Goal: Navigation & Orientation: Find specific page/section

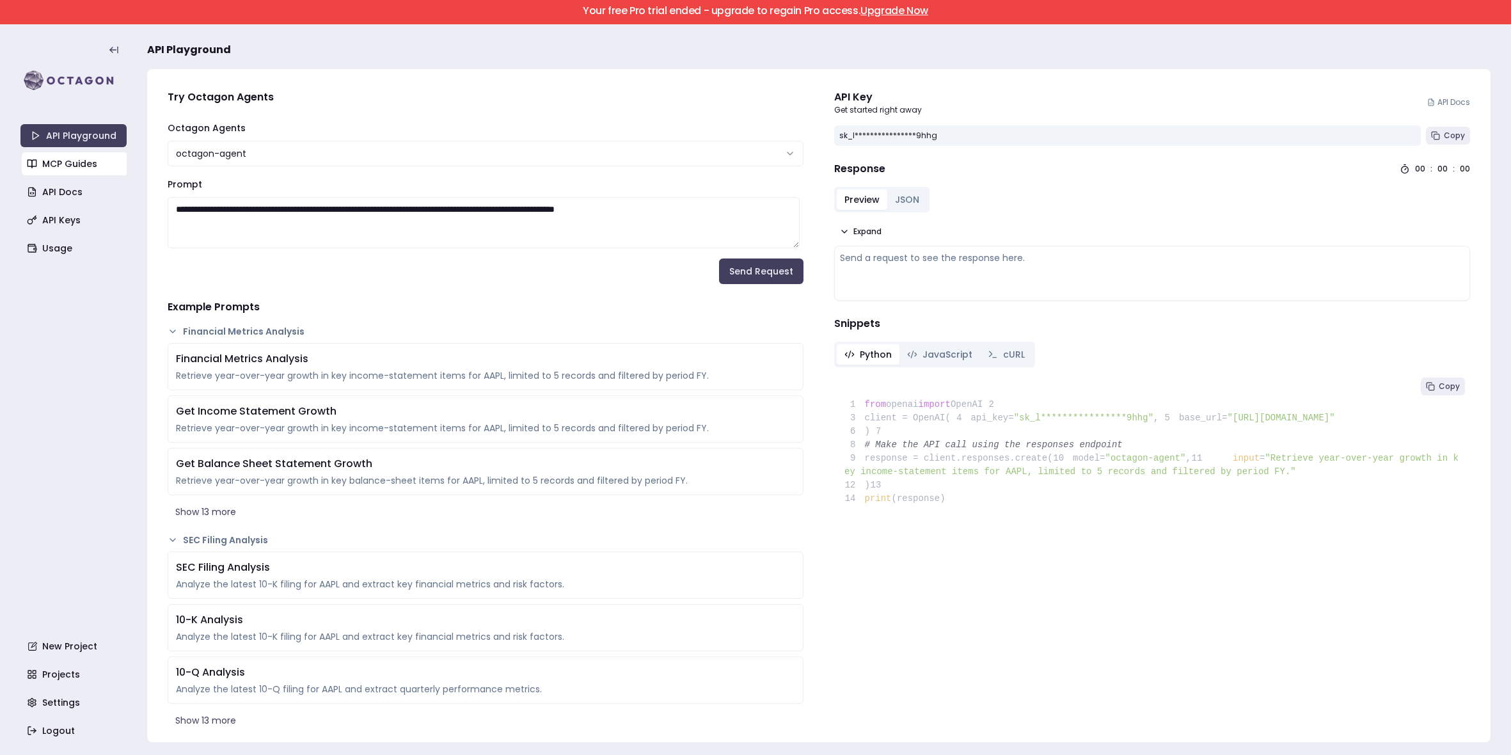
click at [64, 164] on link "MCP Guides" at bounding box center [75, 163] width 106 height 23
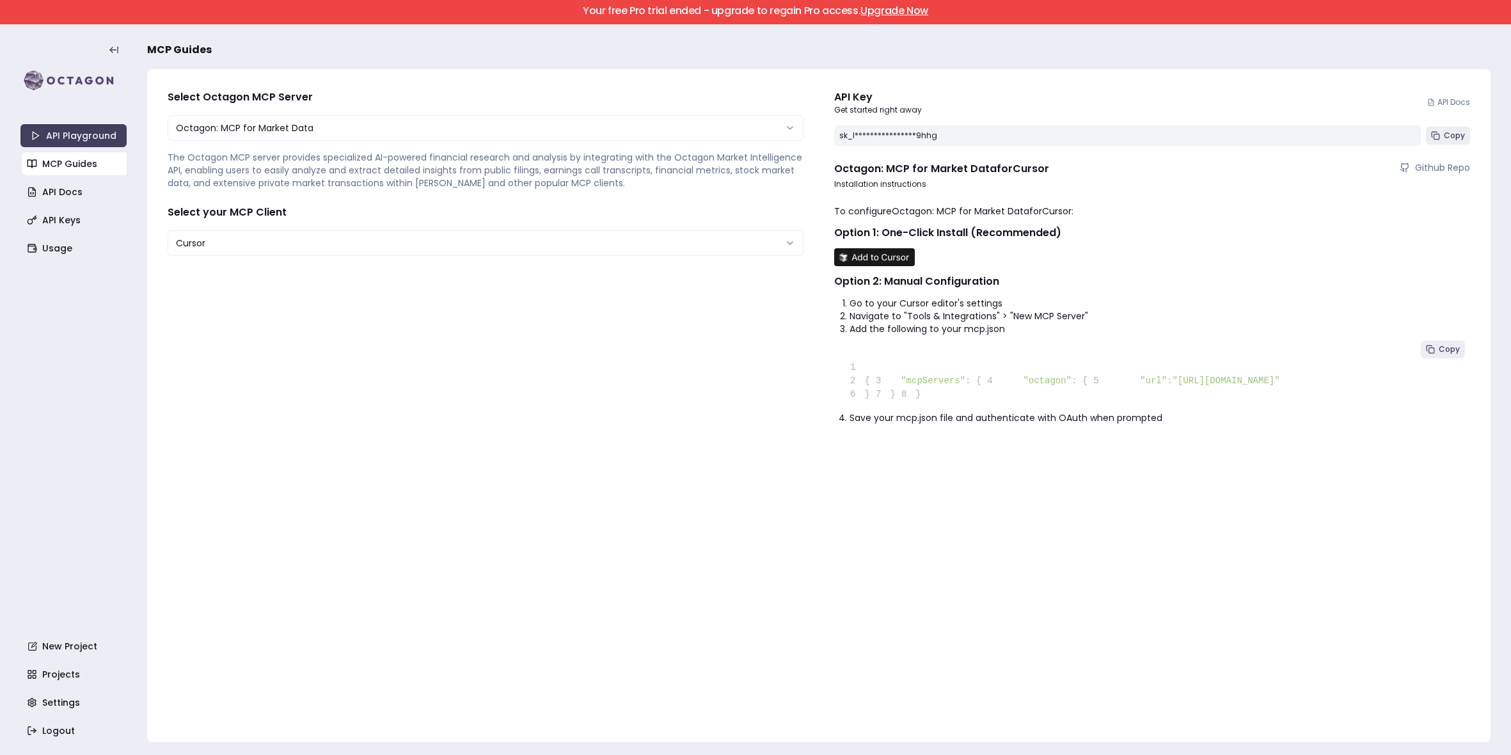
click at [232, 251] on html "**********" at bounding box center [755, 377] width 1511 height 755
